Goal: Task Accomplishment & Management: Use online tool/utility

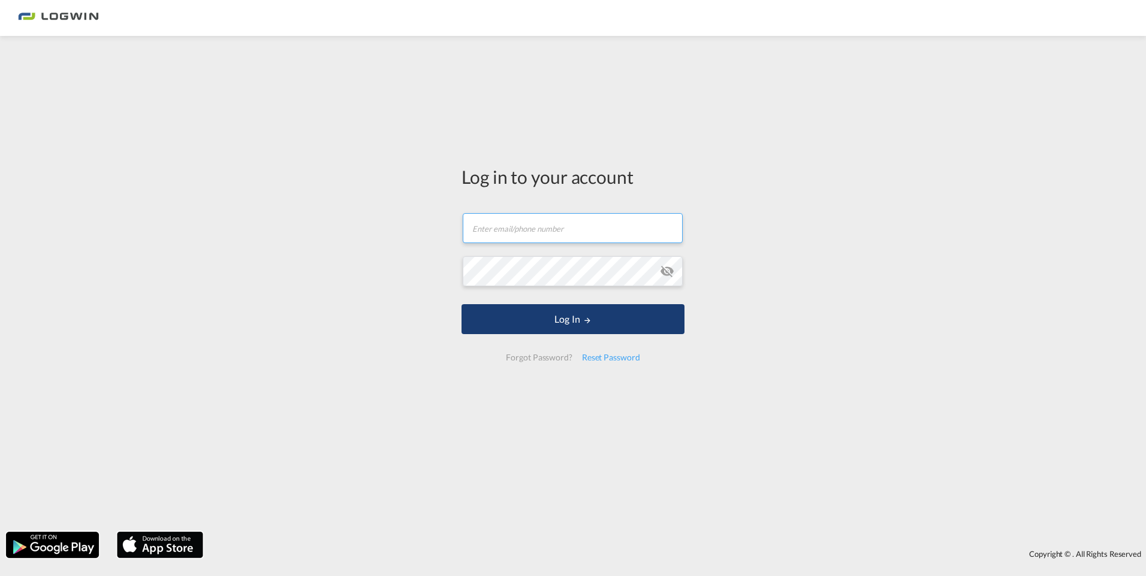
type input "[EMAIL_ADDRESS][PERSON_NAME][DOMAIN_NAME]"
click at [555, 325] on button "Log In" at bounding box center [572, 319] width 223 height 30
